Goal: Transaction & Acquisition: Purchase product/service

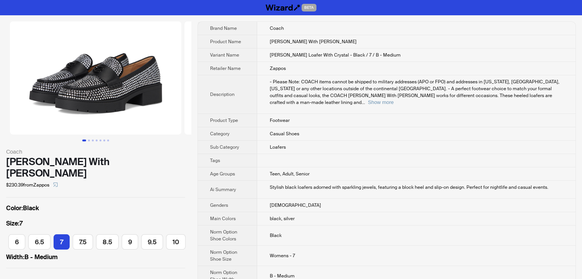
scroll to position [0, 42]
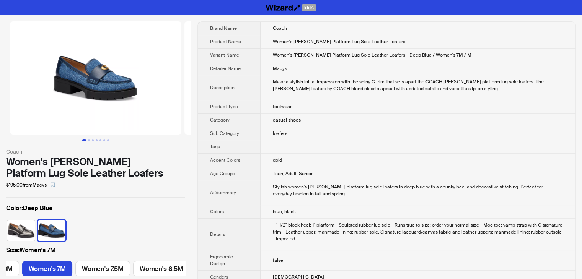
click at [25, 222] on img at bounding box center [21, 230] width 28 height 21
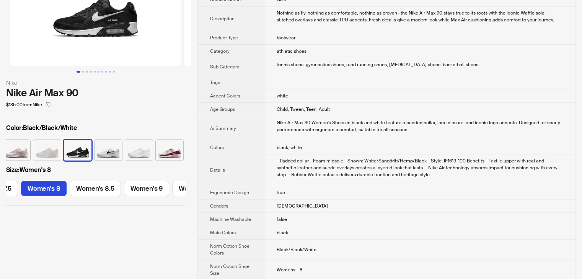
scroll to position [115, 0]
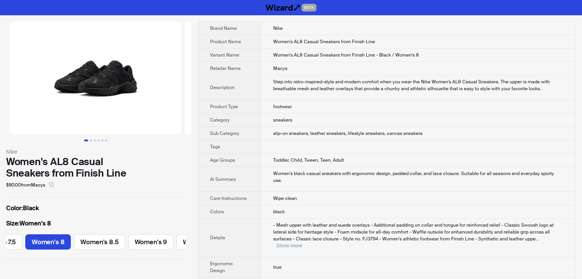
scroll to position [0, 289]
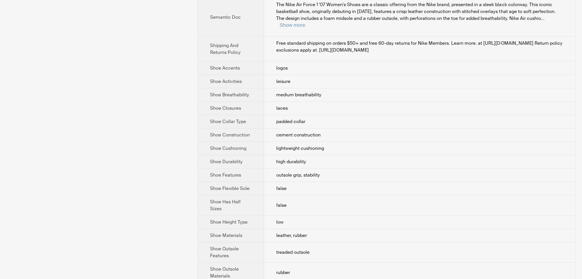
scroll to position [535, 0]
